Goal: Find specific page/section: Find specific page/section

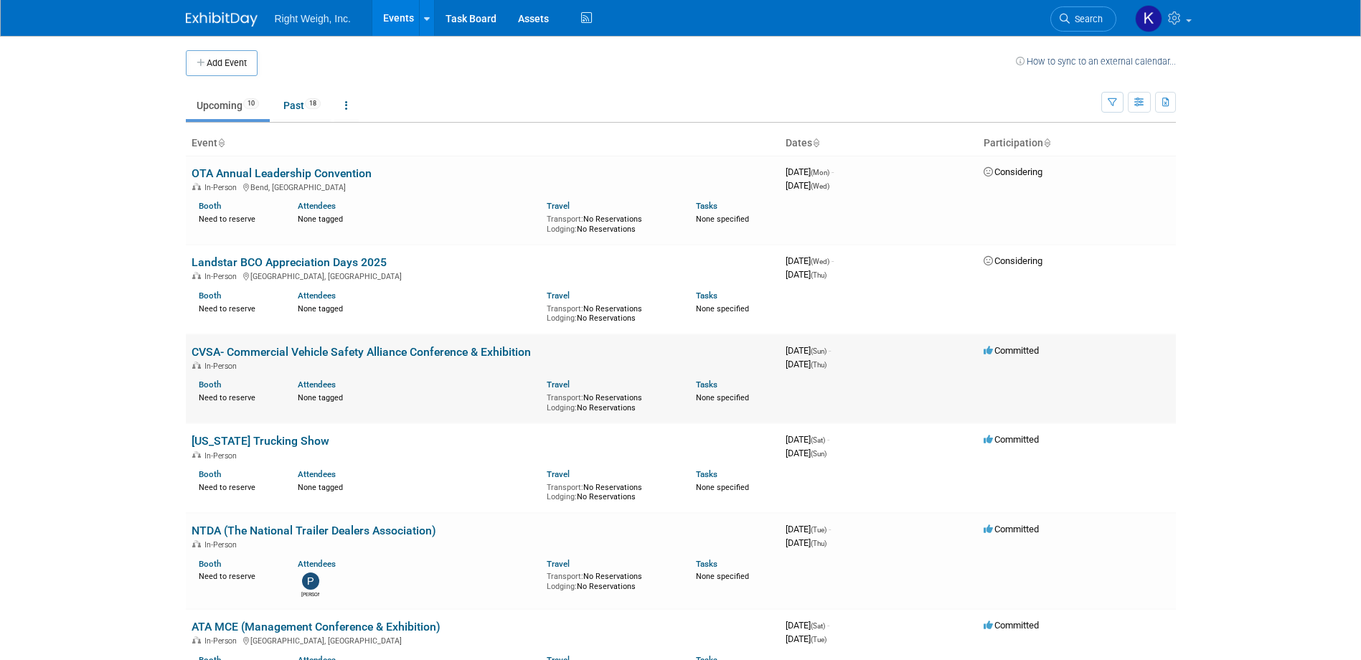
click at [413, 352] on link "CVSA- Commercial Vehicle Safety Alliance Conference & Exhibition" at bounding box center [361, 352] width 339 height 14
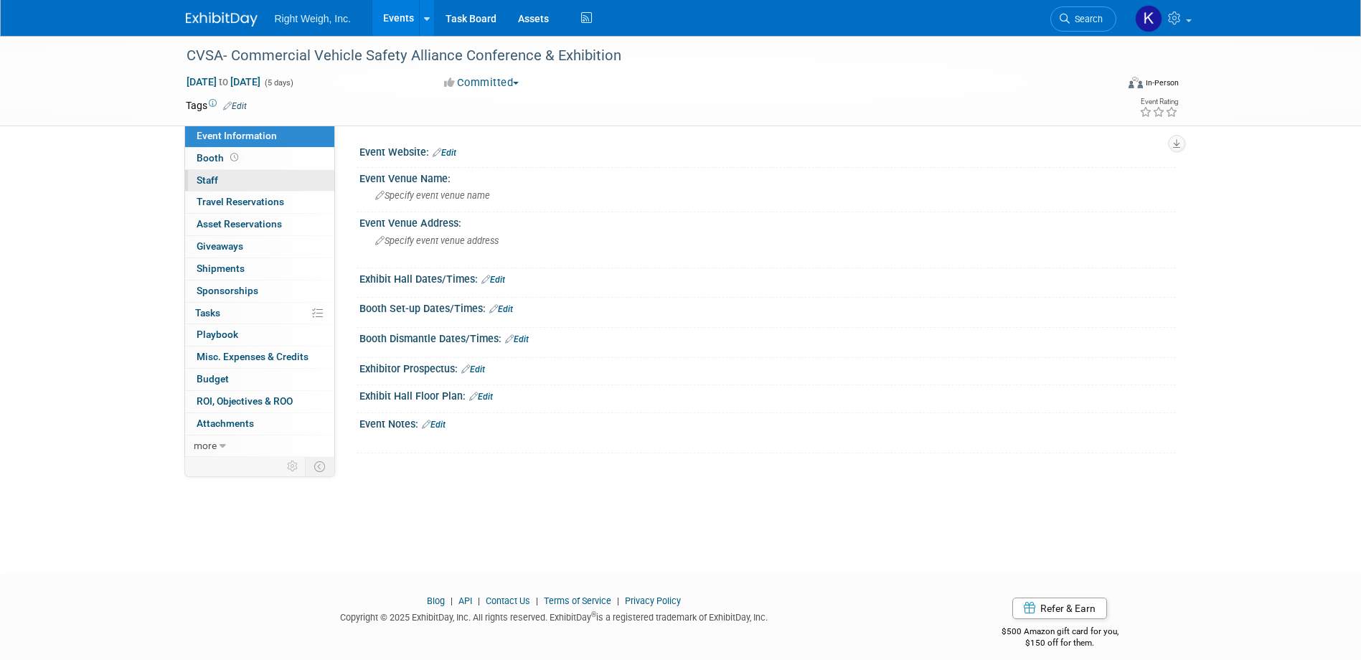
click at [259, 181] on link "0 Staff 0" at bounding box center [259, 181] width 149 height 22
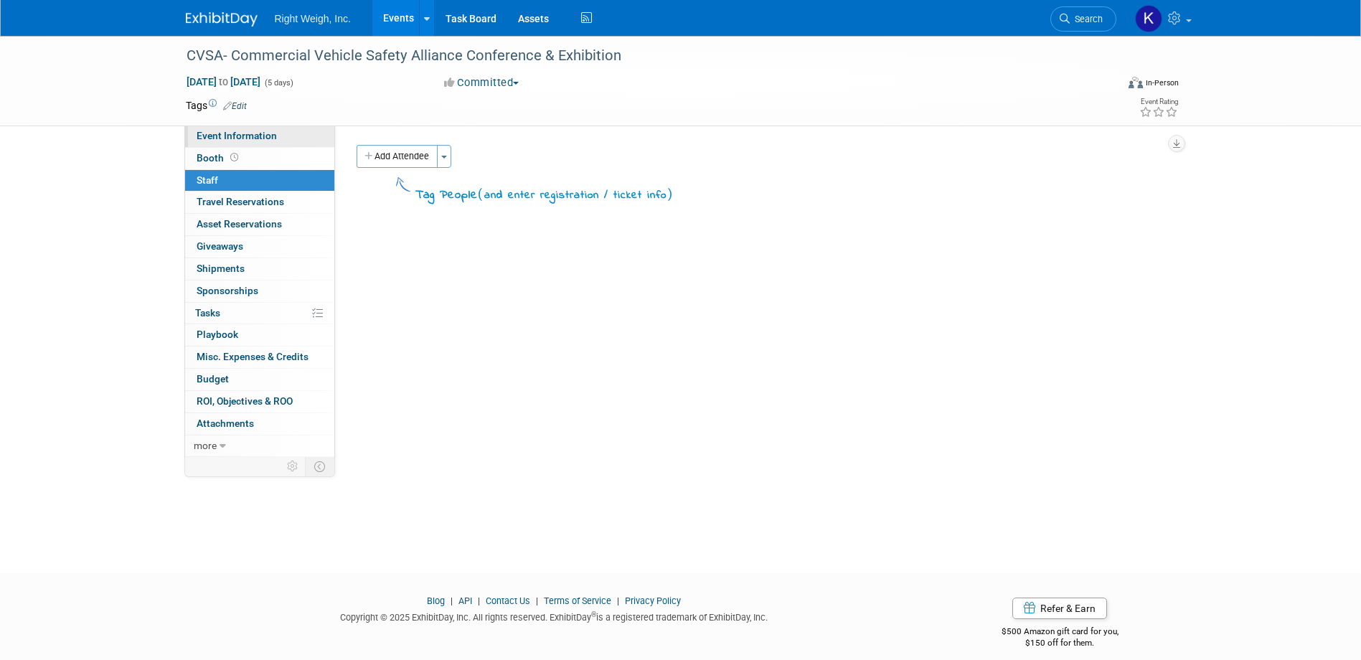
click at [257, 137] on span "Event Information" at bounding box center [237, 135] width 80 height 11
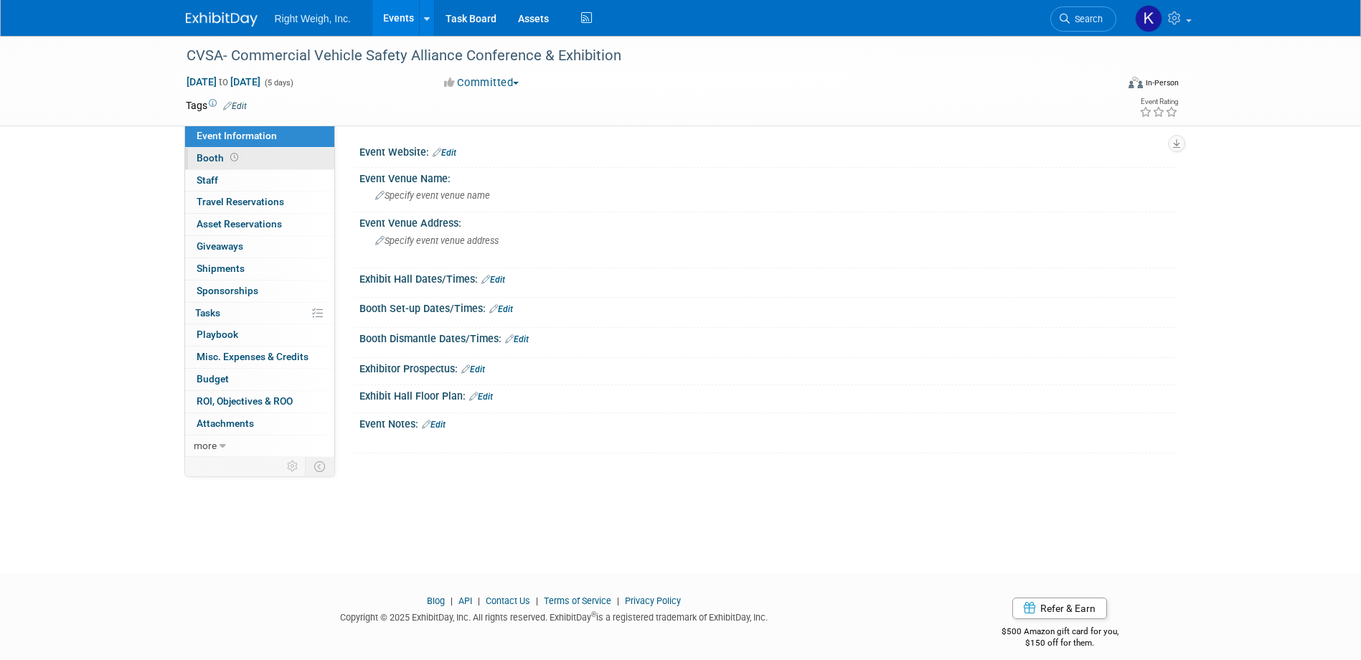
click at [253, 161] on link "Booth" at bounding box center [259, 159] width 149 height 22
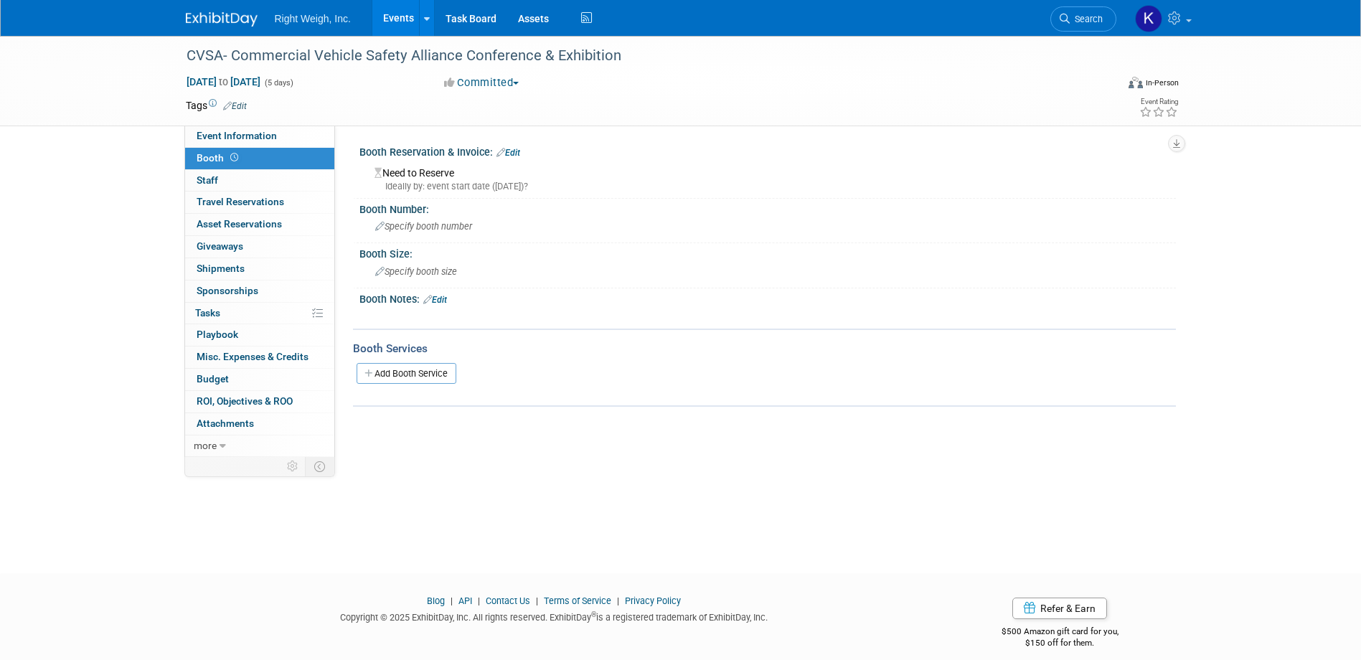
click at [230, 13] on img at bounding box center [222, 19] width 72 height 14
